Goal: Check status: Check status

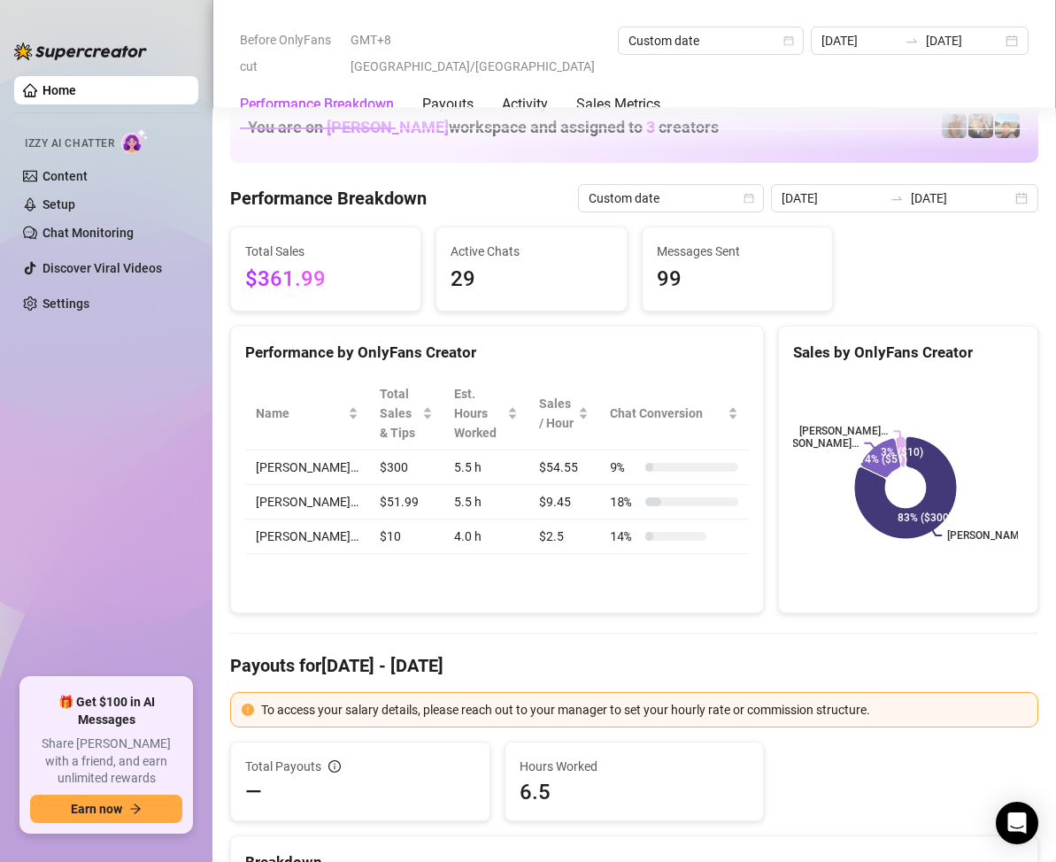
scroll to position [2302, 0]
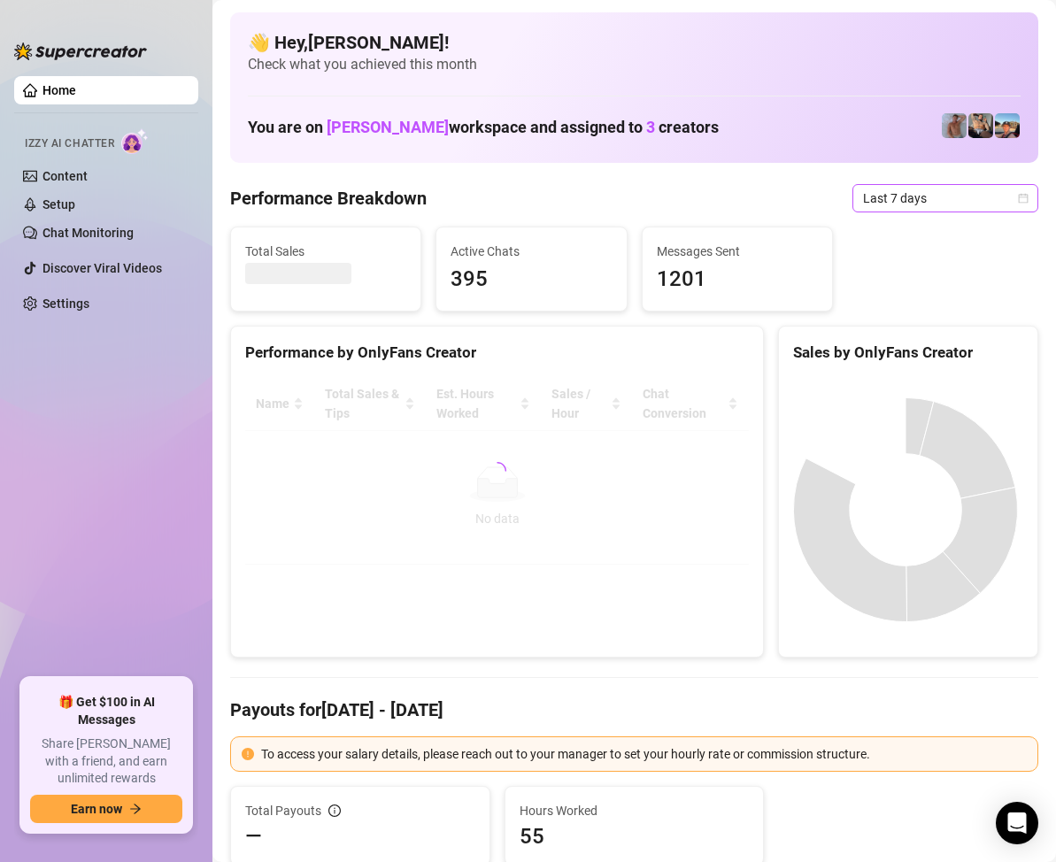
click at [1019, 195] on icon "calendar" at bounding box center [1024, 198] width 10 height 10
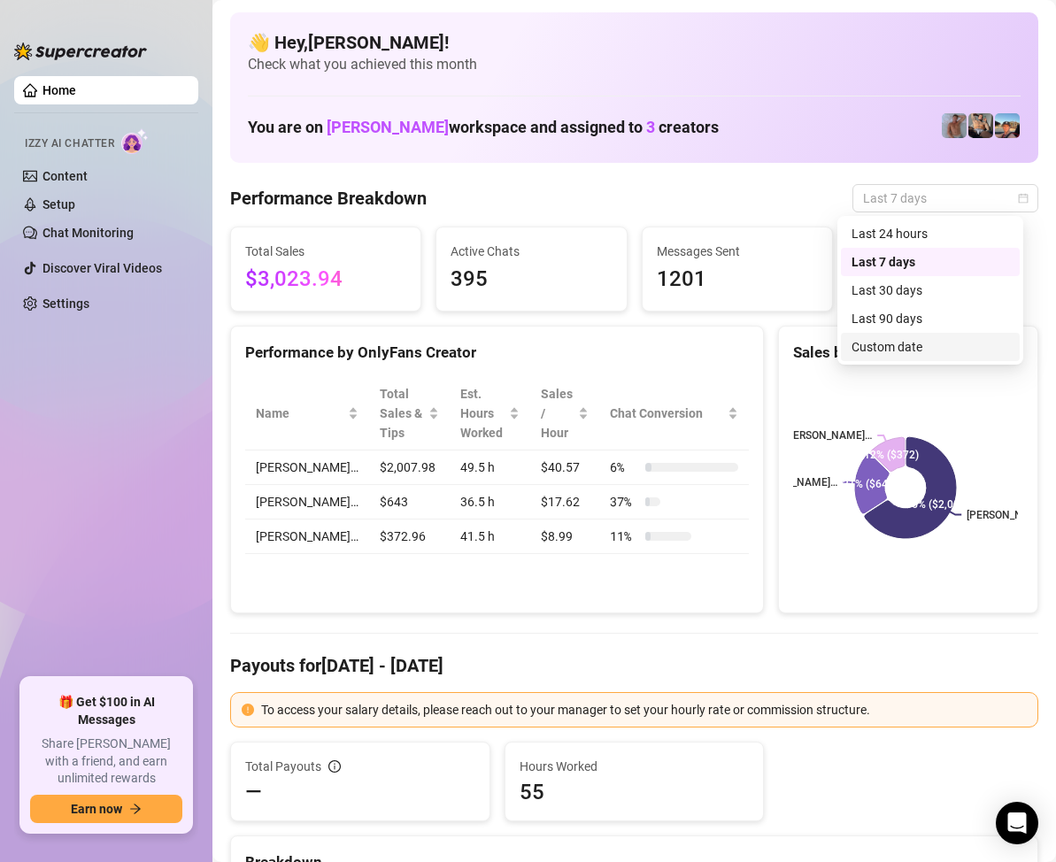
click at [917, 341] on div "Custom date" at bounding box center [931, 346] width 158 height 19
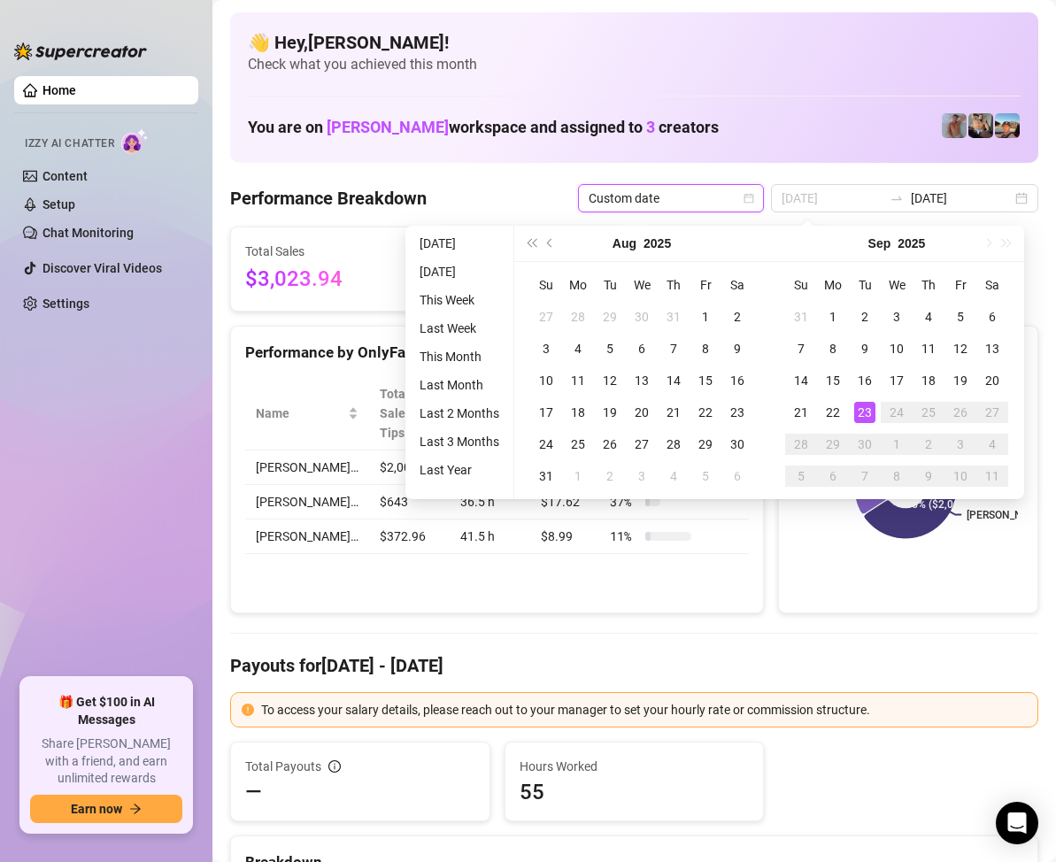
type input "[DATE]"
click at [868, 402] on div "23" at bounding box center [864, 412] width 21 height 21
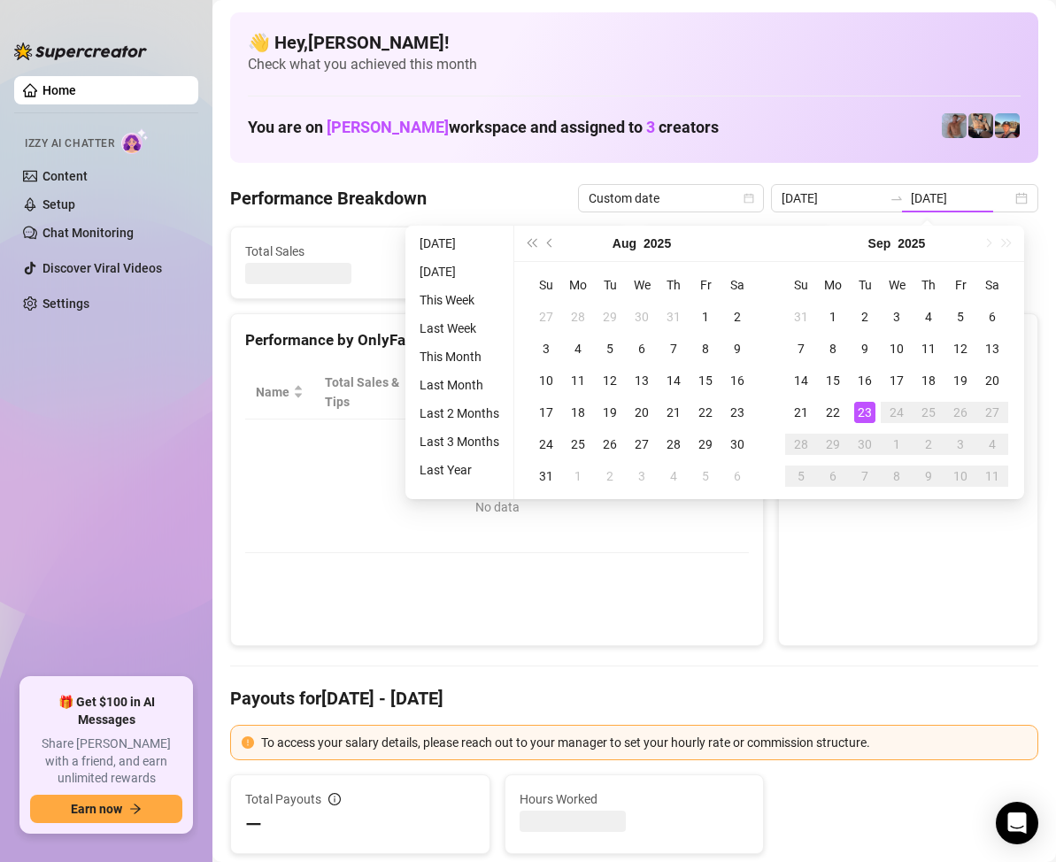
type input "[DATE]"
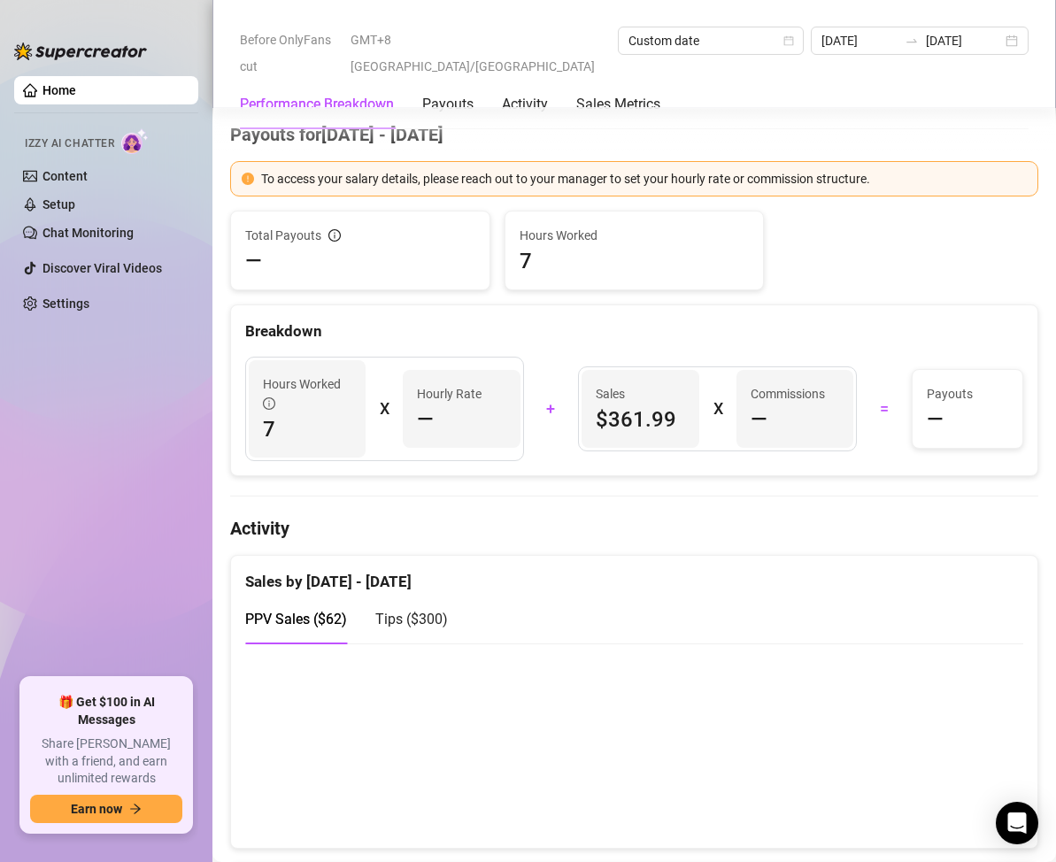
scroll to position [443, 0]
